Goal: Task Accomplishment & Management: Use online tool/utility

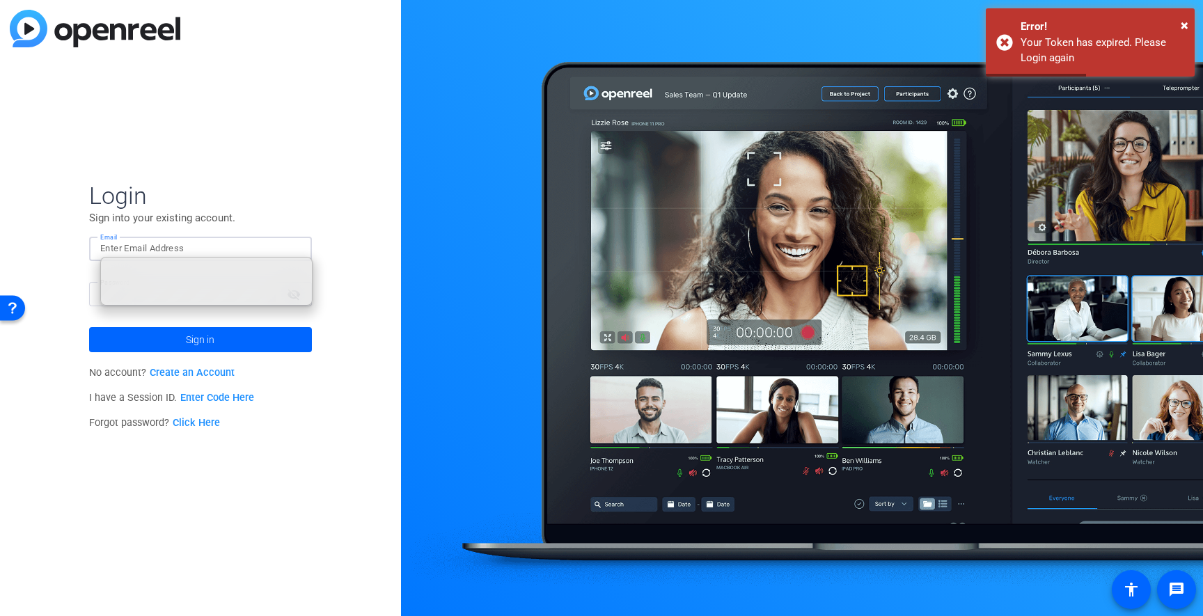
type input "[EMAIL_ADDRESS][DOMAIN_NAME]"
click at [323, 177] on div "Login Sign into your existing account. Email [EMAIL_ADDRESS][DOMAIN_NAME] Passw…" at bounding box center [200, 308] width 401 height 616
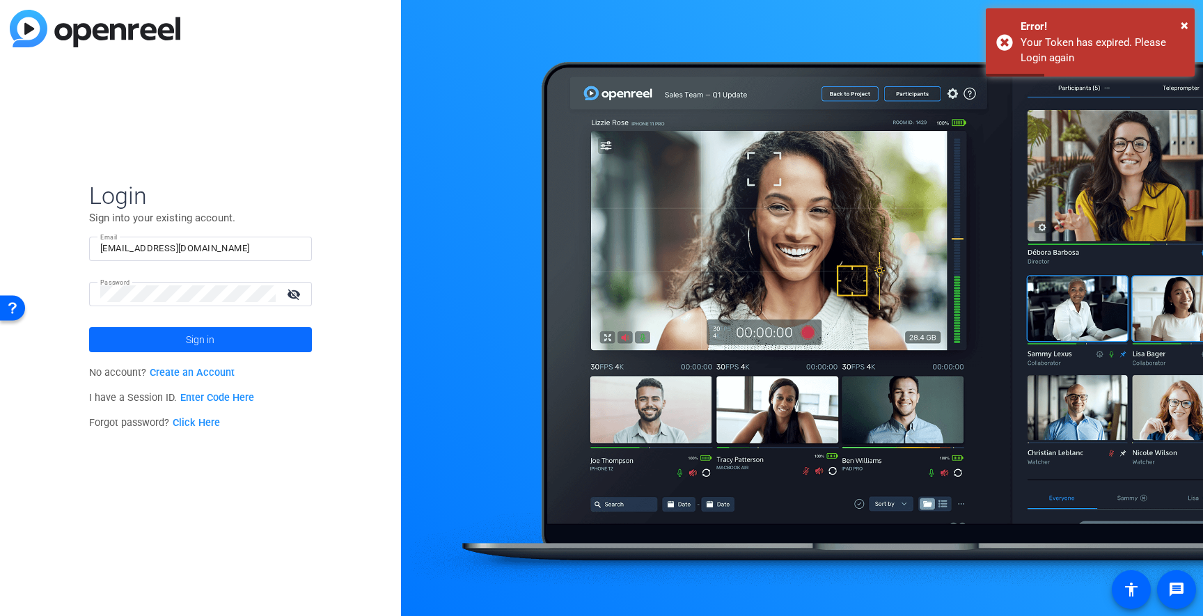
click at [210, 333] on span "Sign in" at bounding box center [200, 339] width 29 height 35
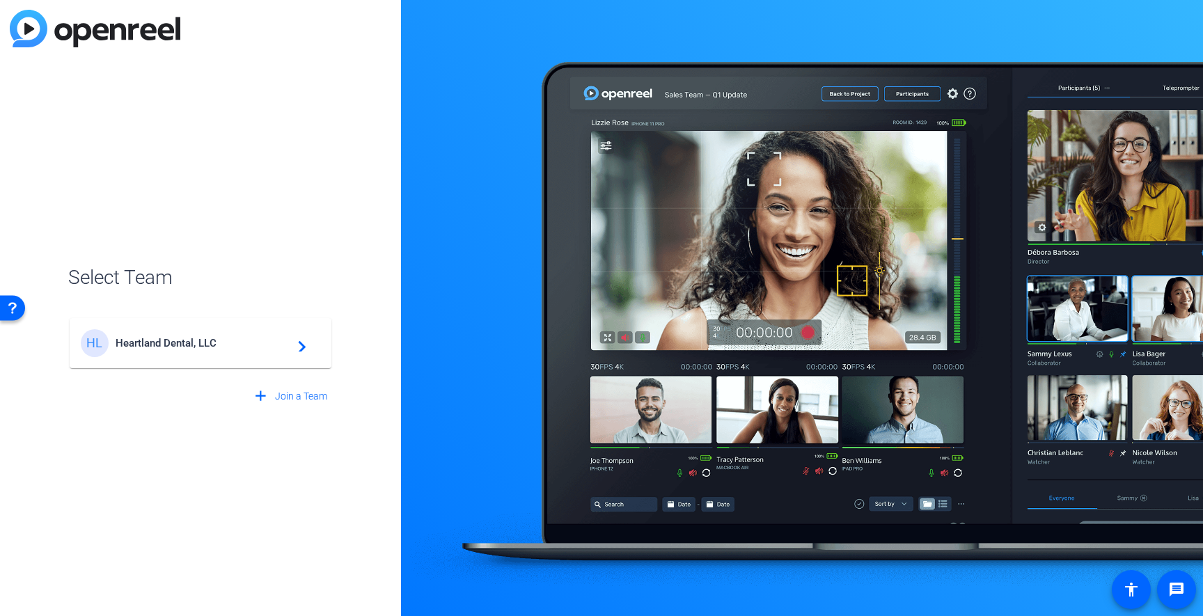
click at [152, 334] on div "HL Heartland Dental, LLC navigate_next" at bounding box center [201, 343] width 240 height 28
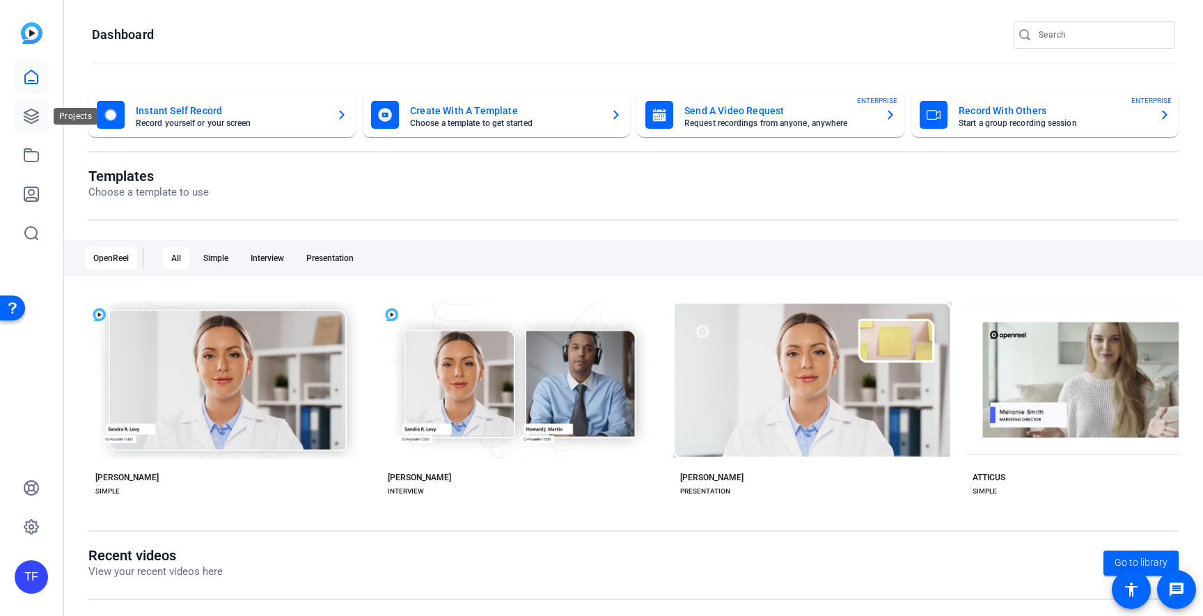
click at [33, 125] on link at bounding box center [31, 116] width 33 height 33
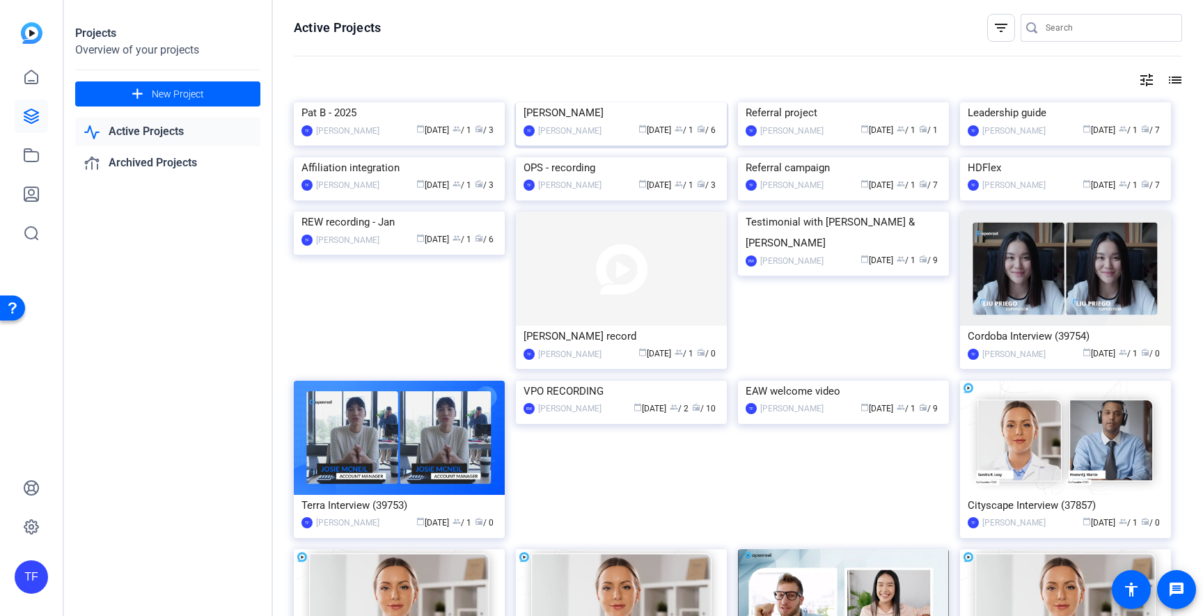
click at [581, 102] on img at bounding box center [621, 102] width 211 height 0
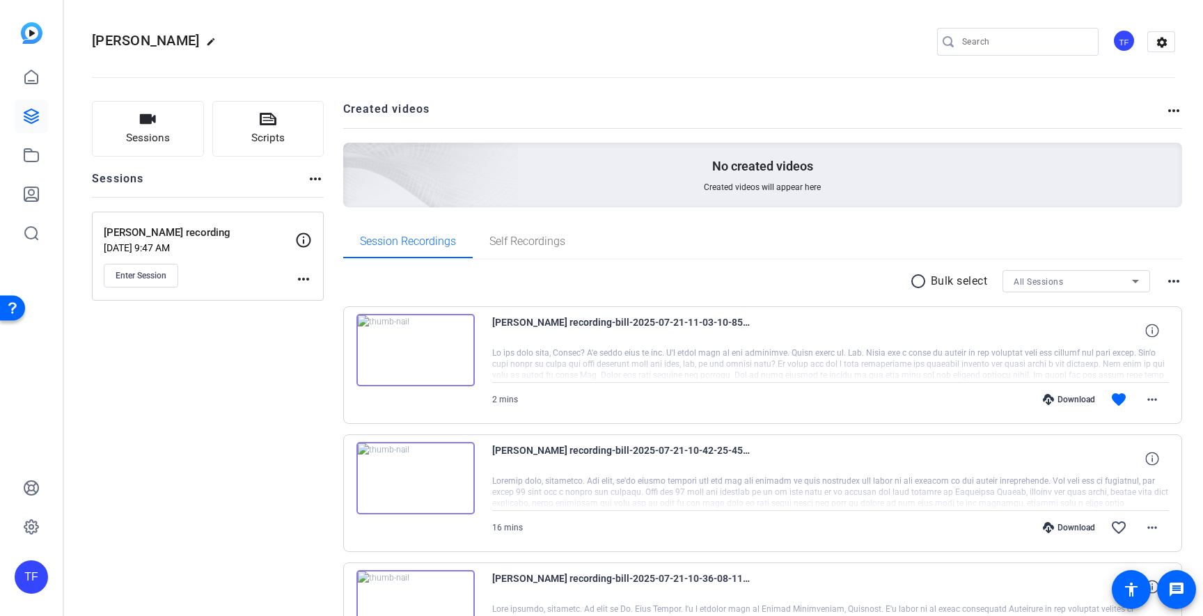
click at [302, 238] on icon at bounding box center [303, 240] width 17 height 17
click at [224, 342] on div "Sessions Scripts Sessions more_horiz [PERSON_NAME] recording [DATE] 9:47 AM Ent…" at bounding box center [208, 605] width 232 height 1008
click at [302, 278] on mat-icon "more_horiz" at bounding box center [303, 279] width 17 height 17
click at [181, 334] on div at bounding box center [601, 308] width 1203 height 616
click at [154, 284] on button "Enter Session" at bounding box center [141, 276] width 75 height 24
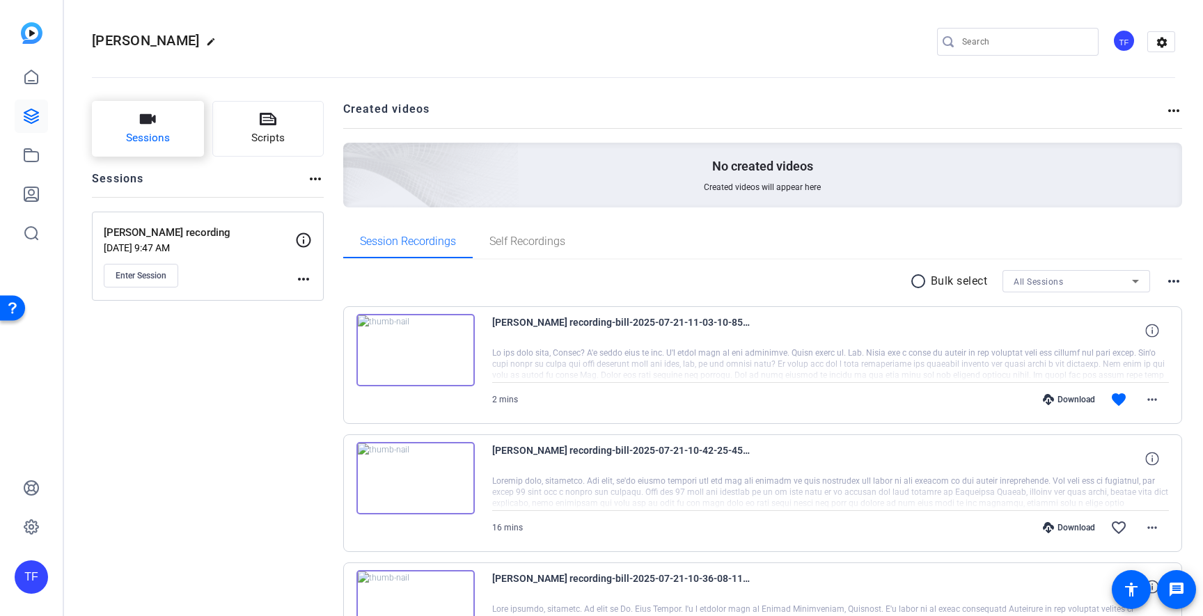
click at [152, 124] on icon "button" at bounding box center [147, 119] width 17 height 17
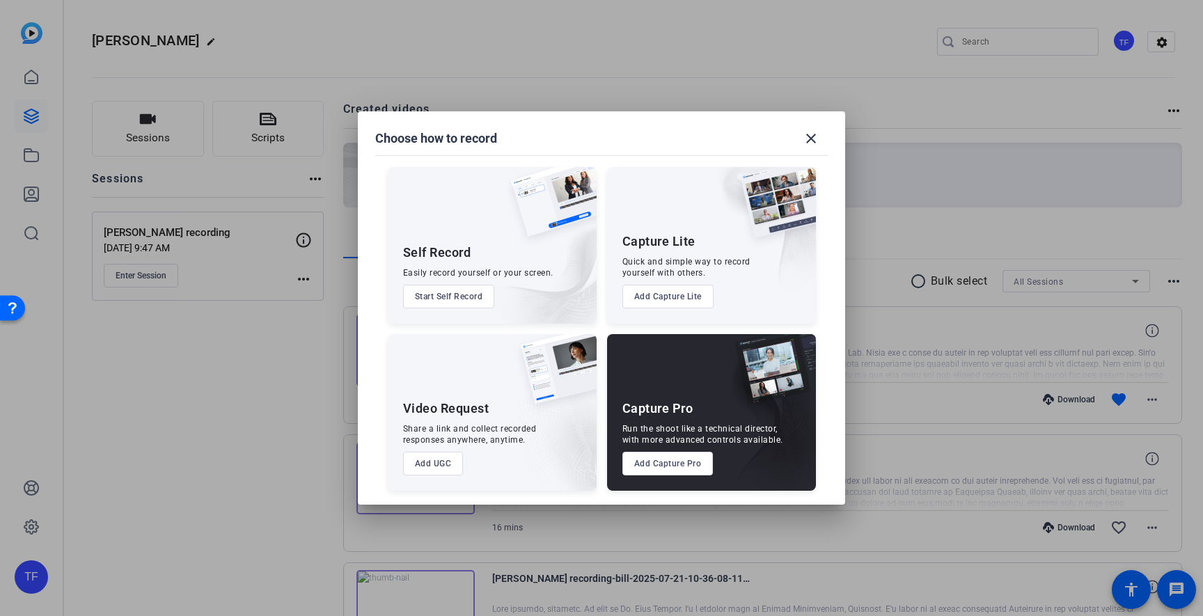
click at [795, 47] on div at bounding box center [601, 308] width 1203 height 616
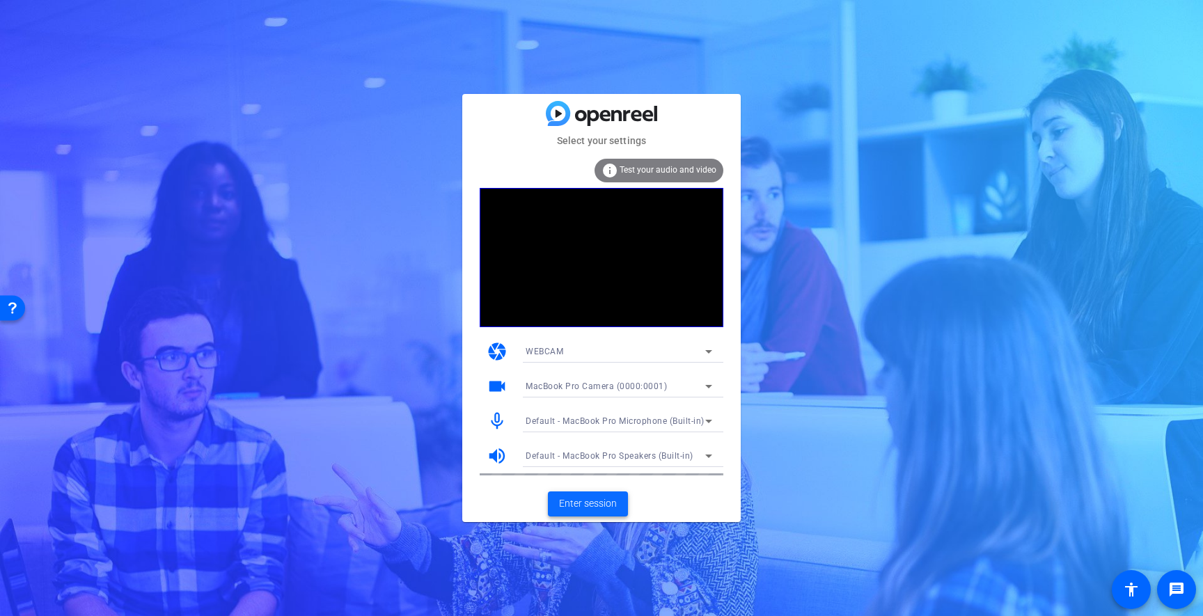
click at [568, 498] on span "Enter session" at bounding box center [588, 504] width 58 height 15
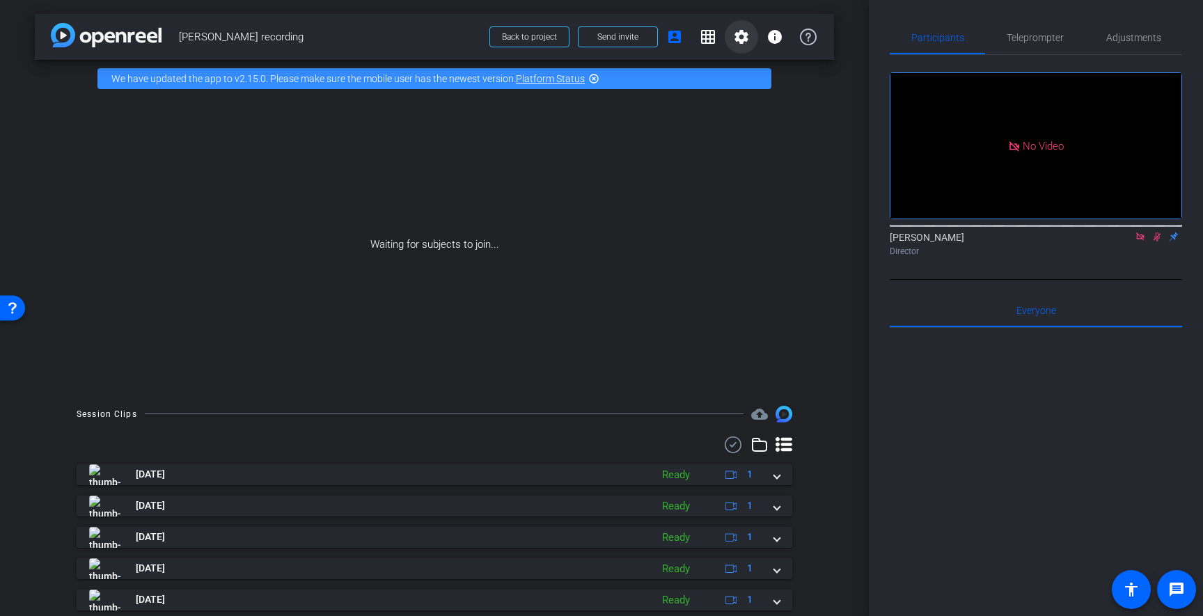
click at [744, 40] on mat-icon "settings" at bounding box center [741, 37] width 17 height 17
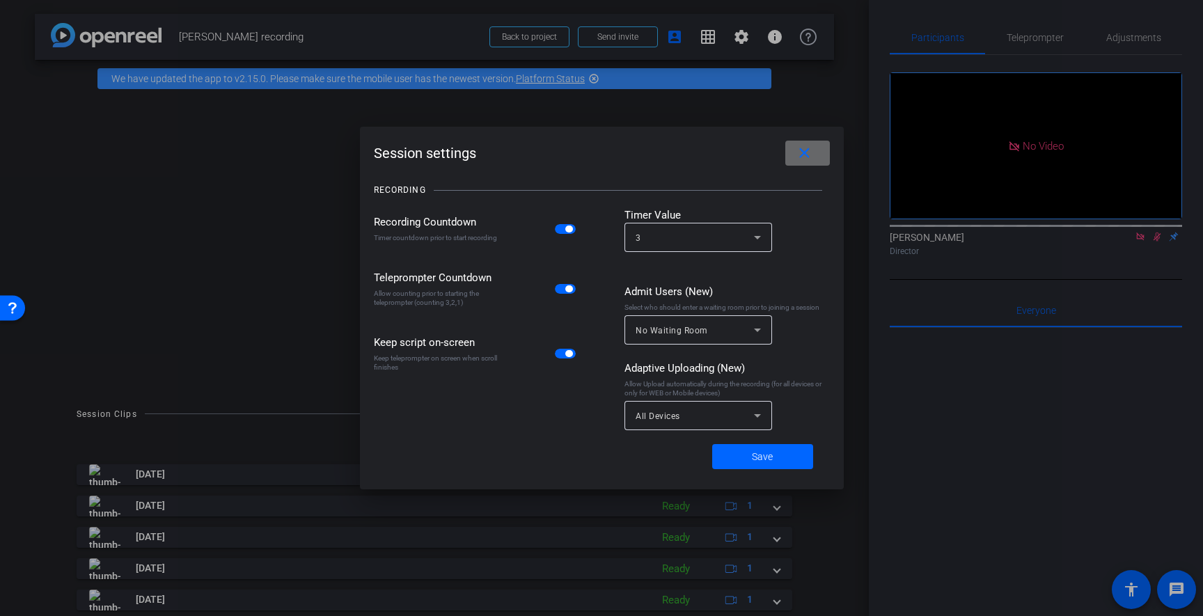
click at [801, 153] on mat-icon "close" at bounding box center [804, 153] width 17 height 17
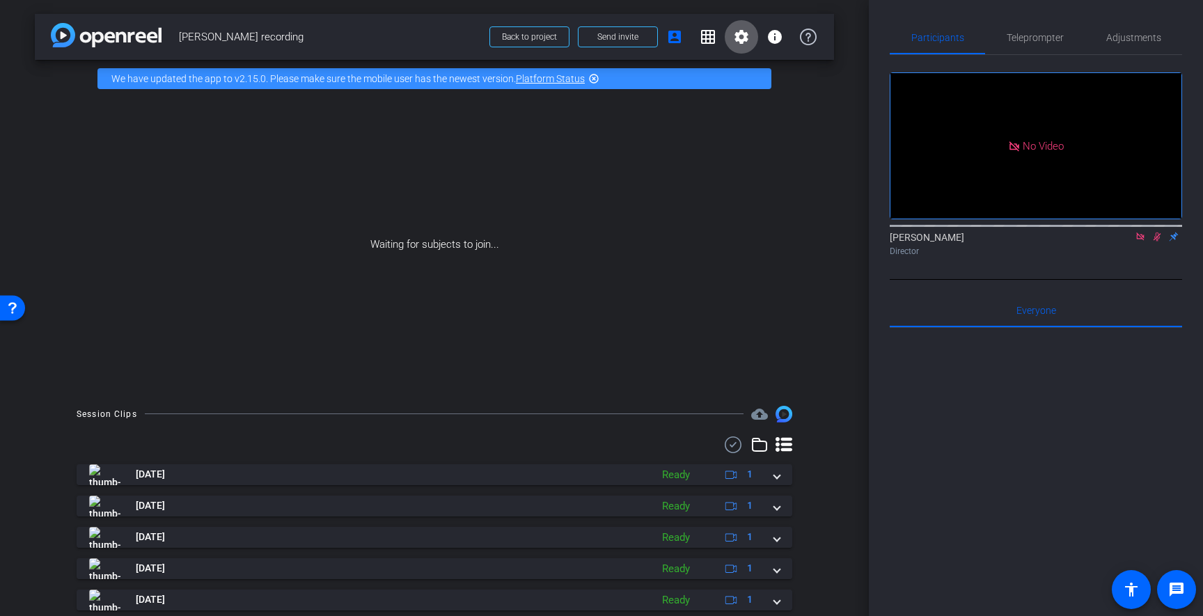
scroll to position [75, 0]
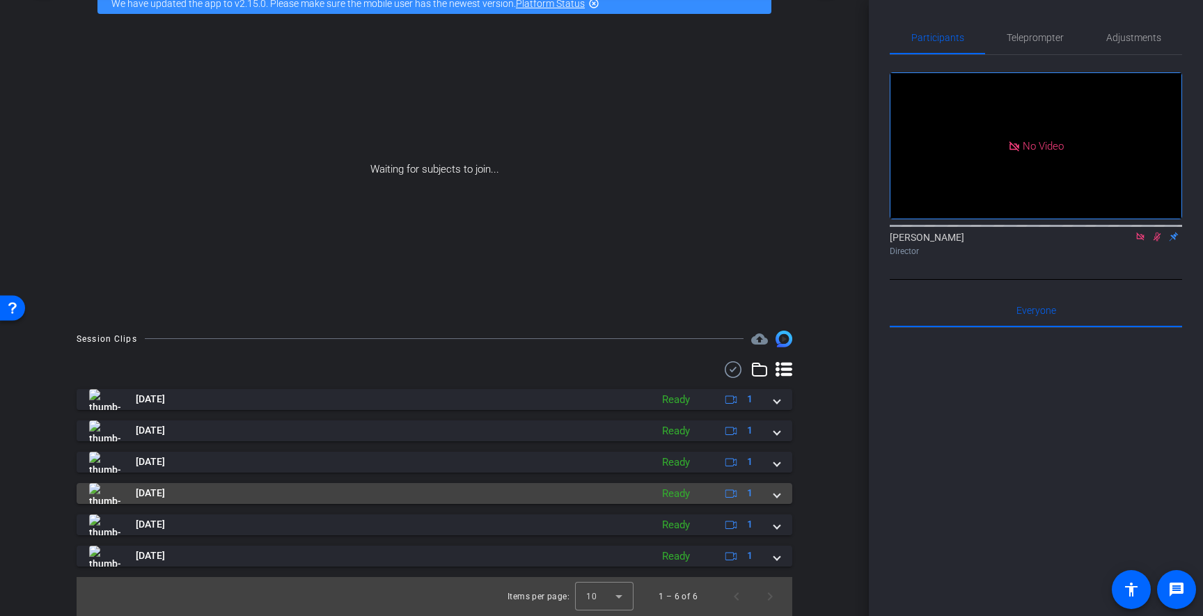
click at [774, 496] on span at bounding box center [777, 493] width 6 height 15
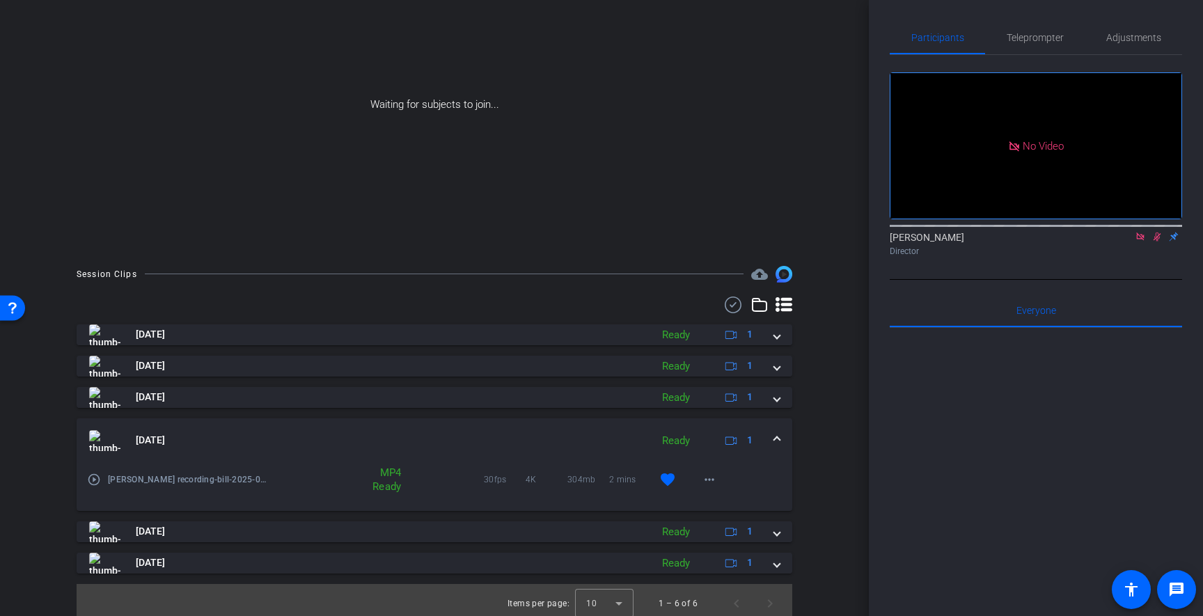
scroll to position [147, 0]
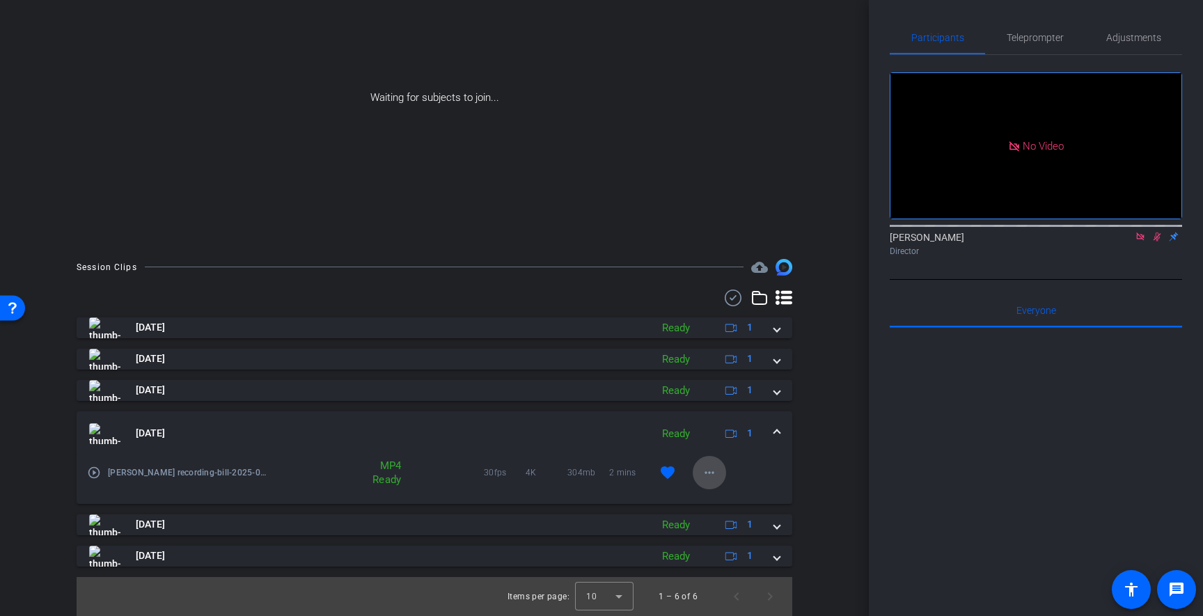
click at [707, 476] on mat-icon "more_horiz" at bounding box center [709, 473] width 17 height 17
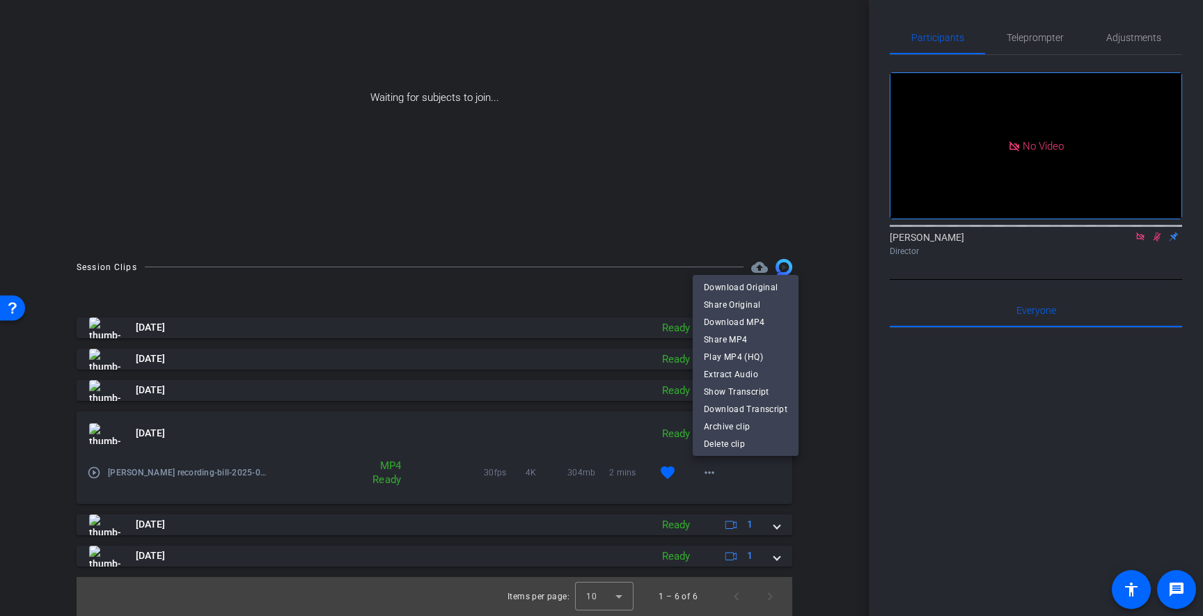
click at [815, 494] on div at bounding box center [601, 308] width 1203 height 616
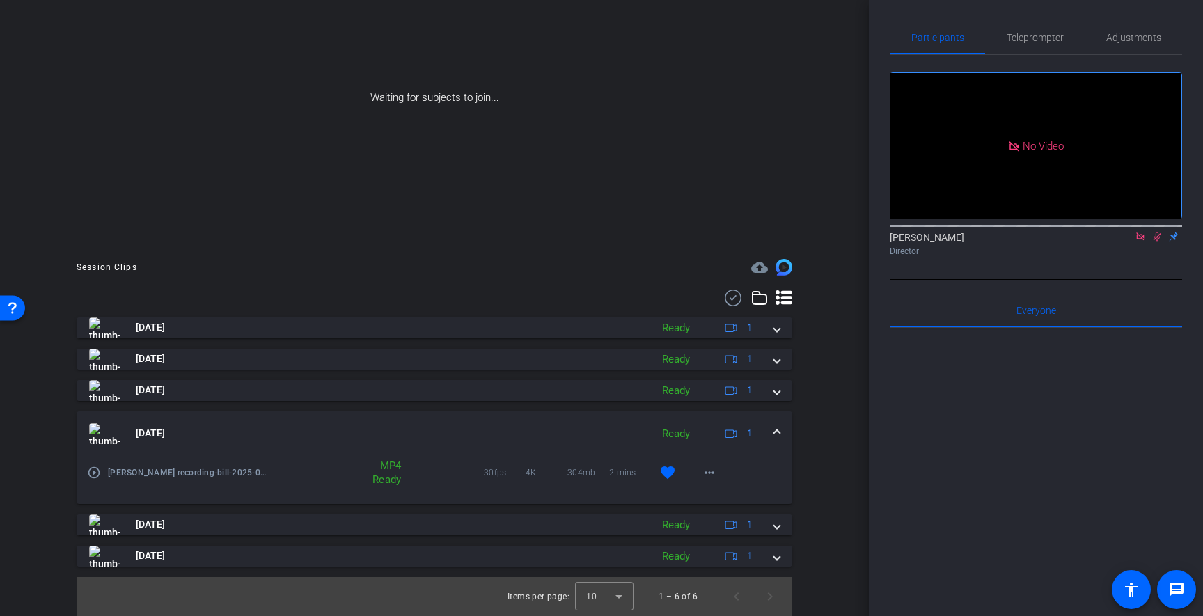
scroll to position [0, 0]
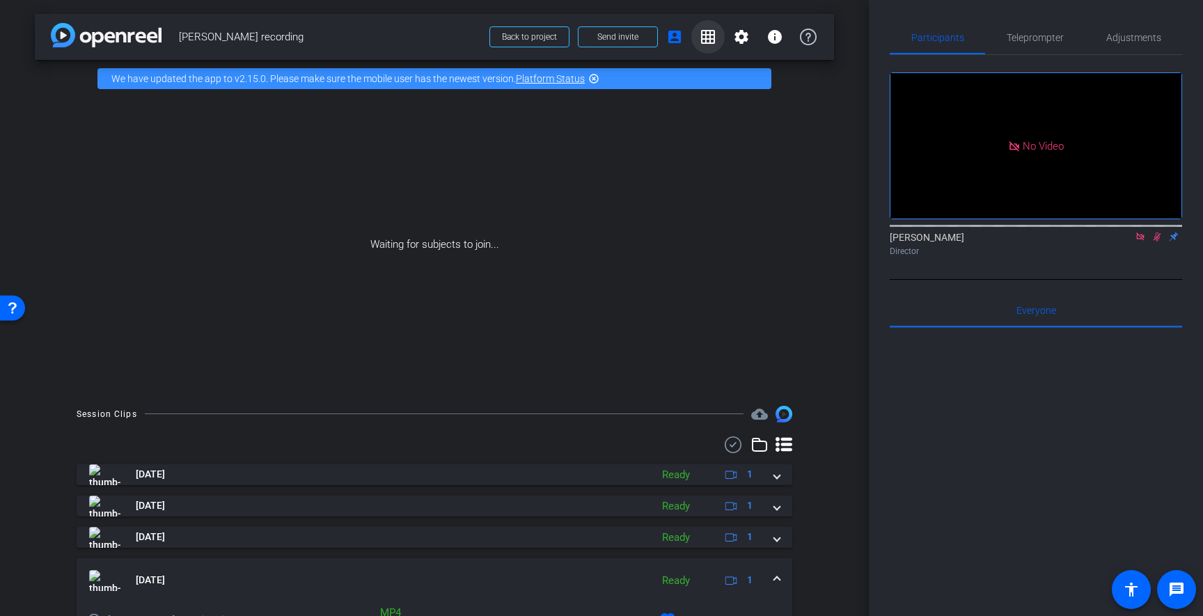
click at [704, 36] on mat-icon "grid_on" at bounding box center [708, 37] width 17 height 17
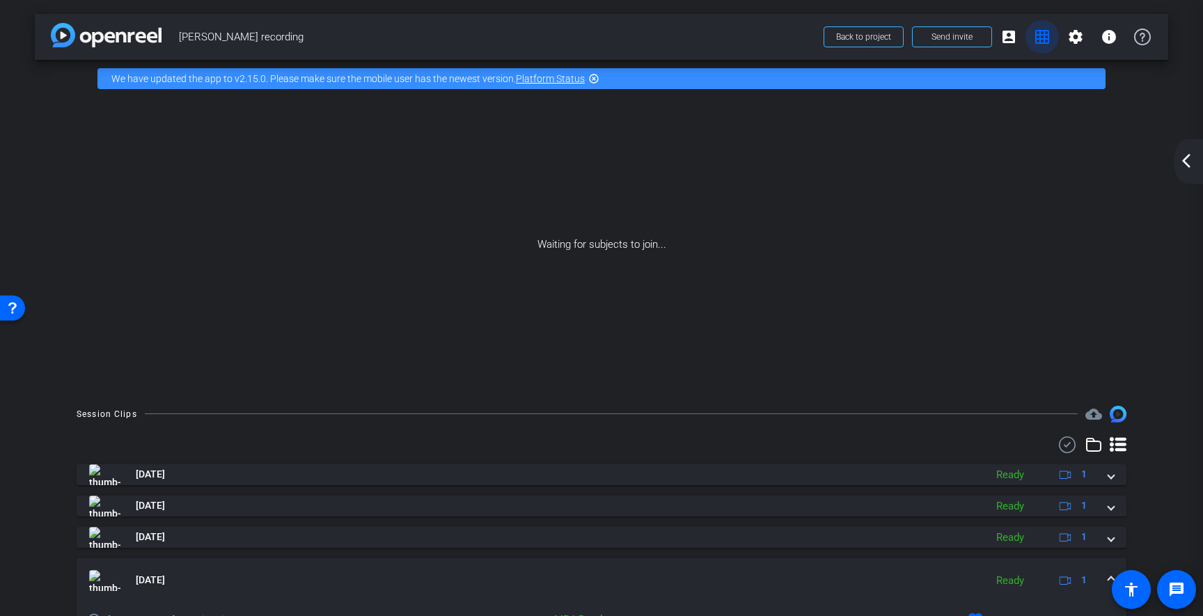
click at [1035, 38] on mat-icon "grid_on" at bounding box center [1042, 37] width 17 height 17
click at [1068, 31] on mat-icon "settings" at bounding box center [1076, 37] width 17 height 17
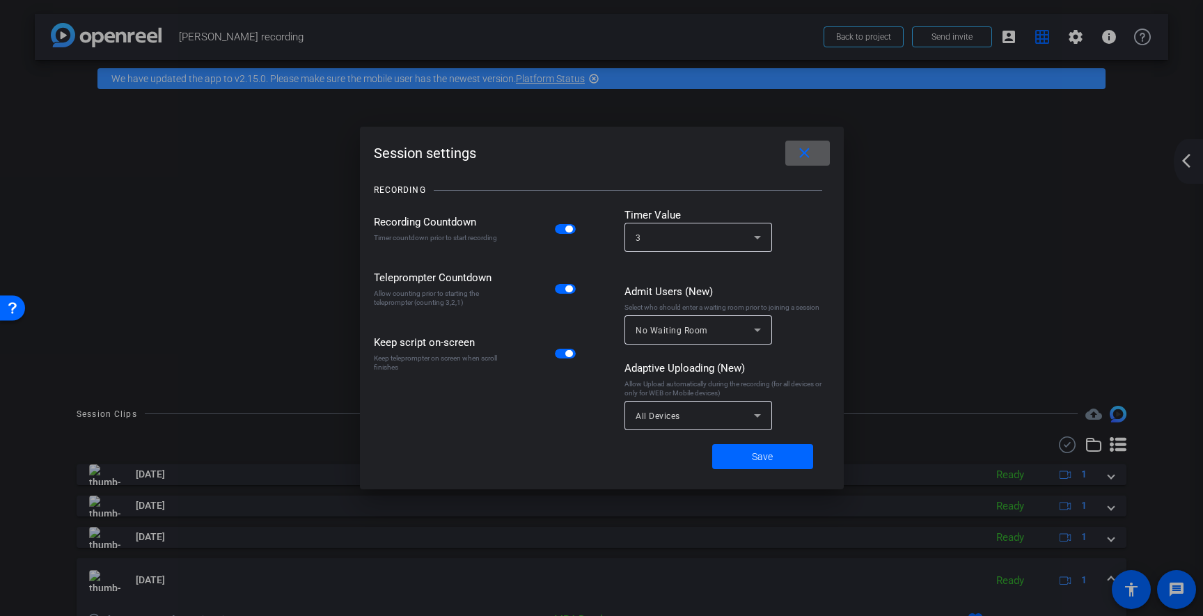
click at [806, 146] on mat-icon "close" at bounding box center [804, 153] width 17 height 17
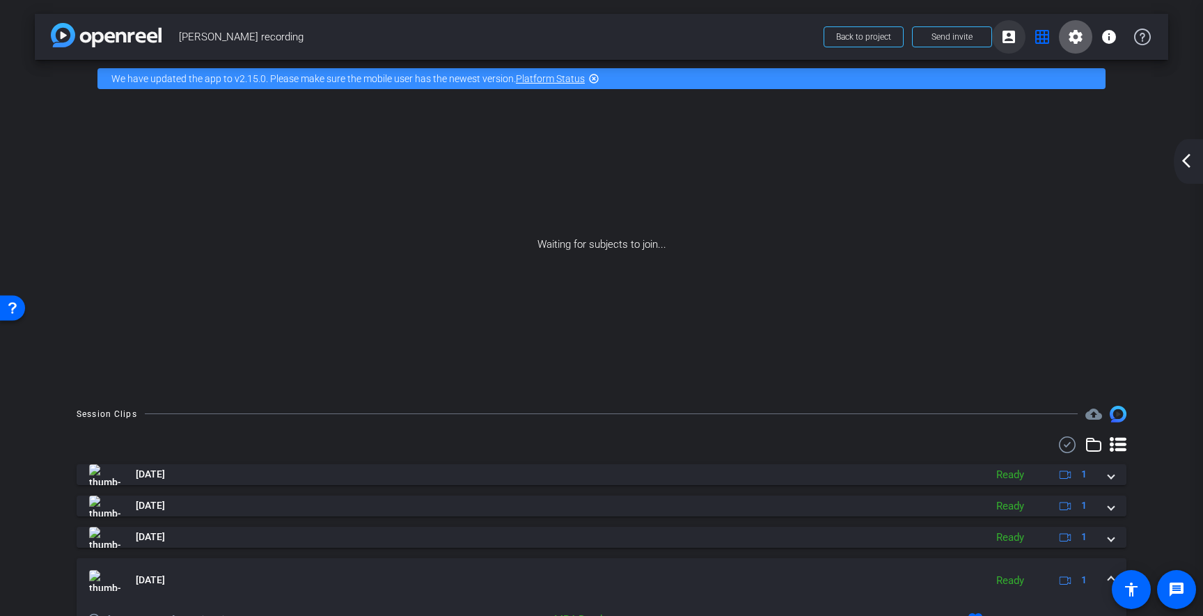
click at [1013, 29] on mat-icon "account_box" at bounding box center [1009, 37] width 17 height 17
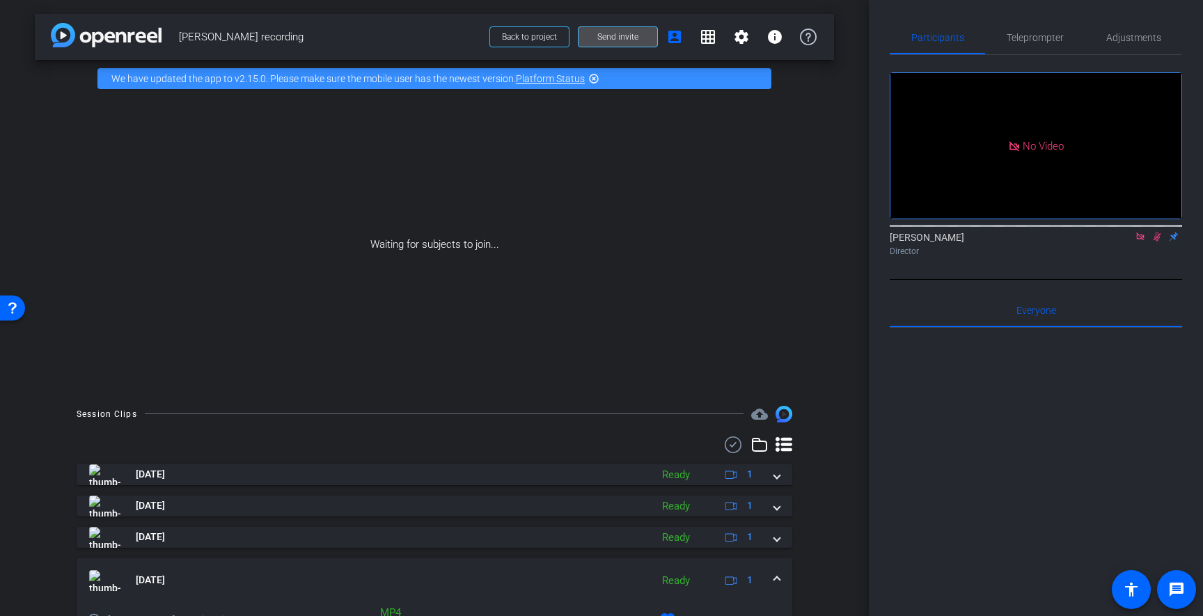
click at [625, 38] on span "Send invite" at bounding box center [618, 36] width 41 height 11
